Goal: Find specific page/section: Find specific page/section

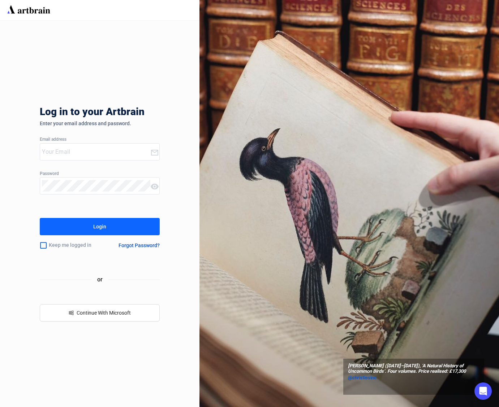
type input "[PERSON_NAME][EMAIL_ADDRESS][DOMAIN_NAME]"
click at [102, 232] on div "Login" at bounding box center [99, 227] width 13 height 12
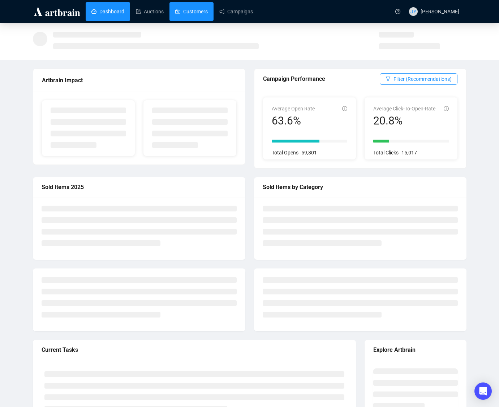
click at [203, 12] on link "Customers" at bounding box center [191, 11] width 32 height 19
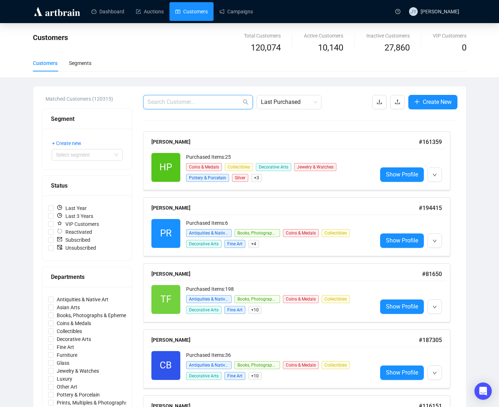
click at [181, 98] on input "text" at bounding box center [194, 102] width 94 height 9
paste input "[EMAIL_ADDRESS][DOMAIN_NAME]"
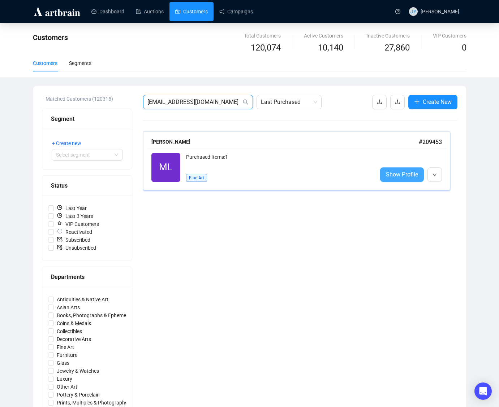
type input "[EMAIL_ADDRESS][DOMAIN_NAME]"
click at [401, 174] on span "Show Profile" at bounding box center [402, 174] width 32 height 9
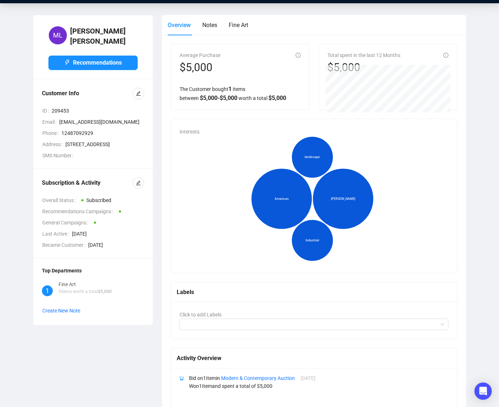
scroll to position [43, 0]
